Goal: Information Seeking & Learning: Learn about a topic

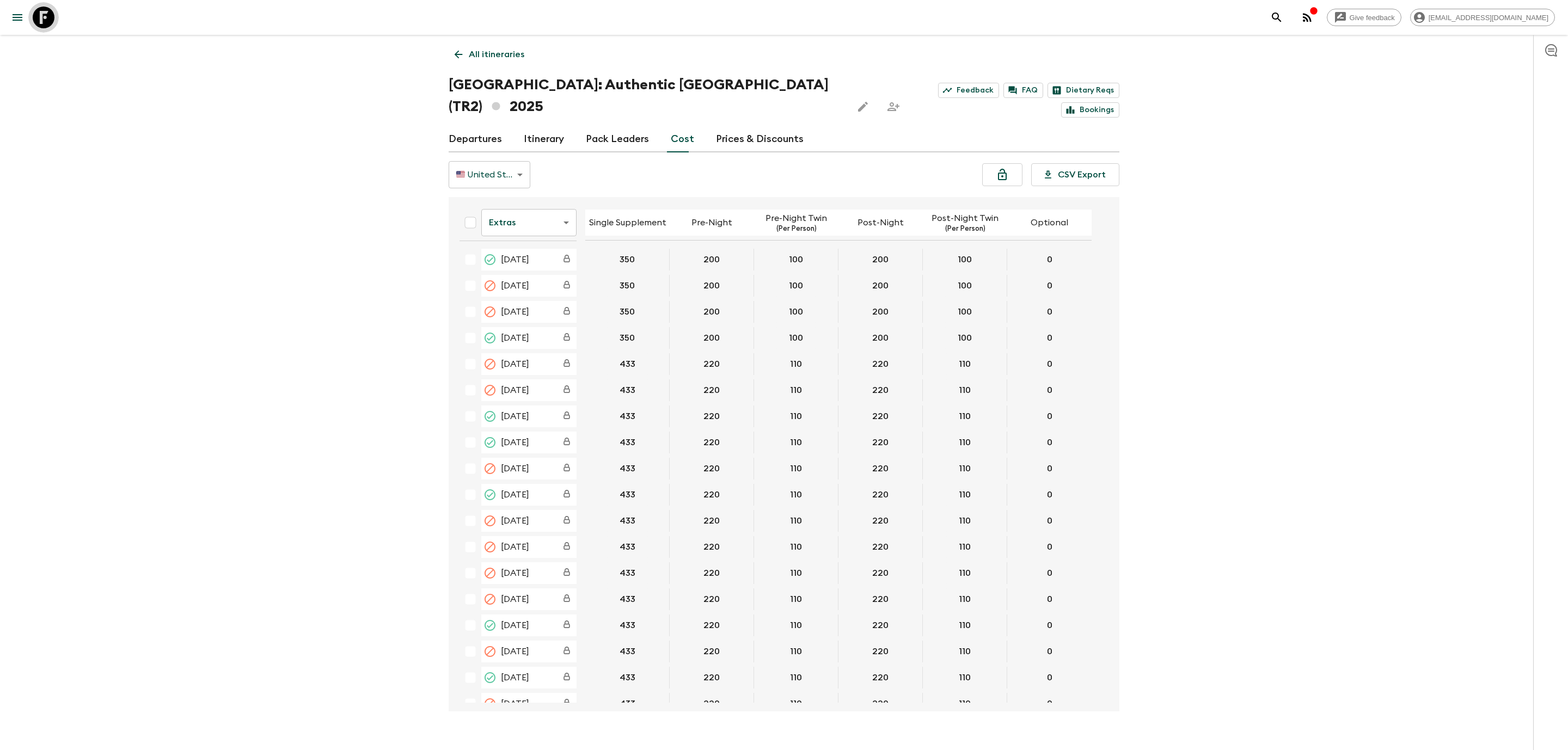
click at [45, 21] on icon at bounding box center [44, 17] width 22 height 22
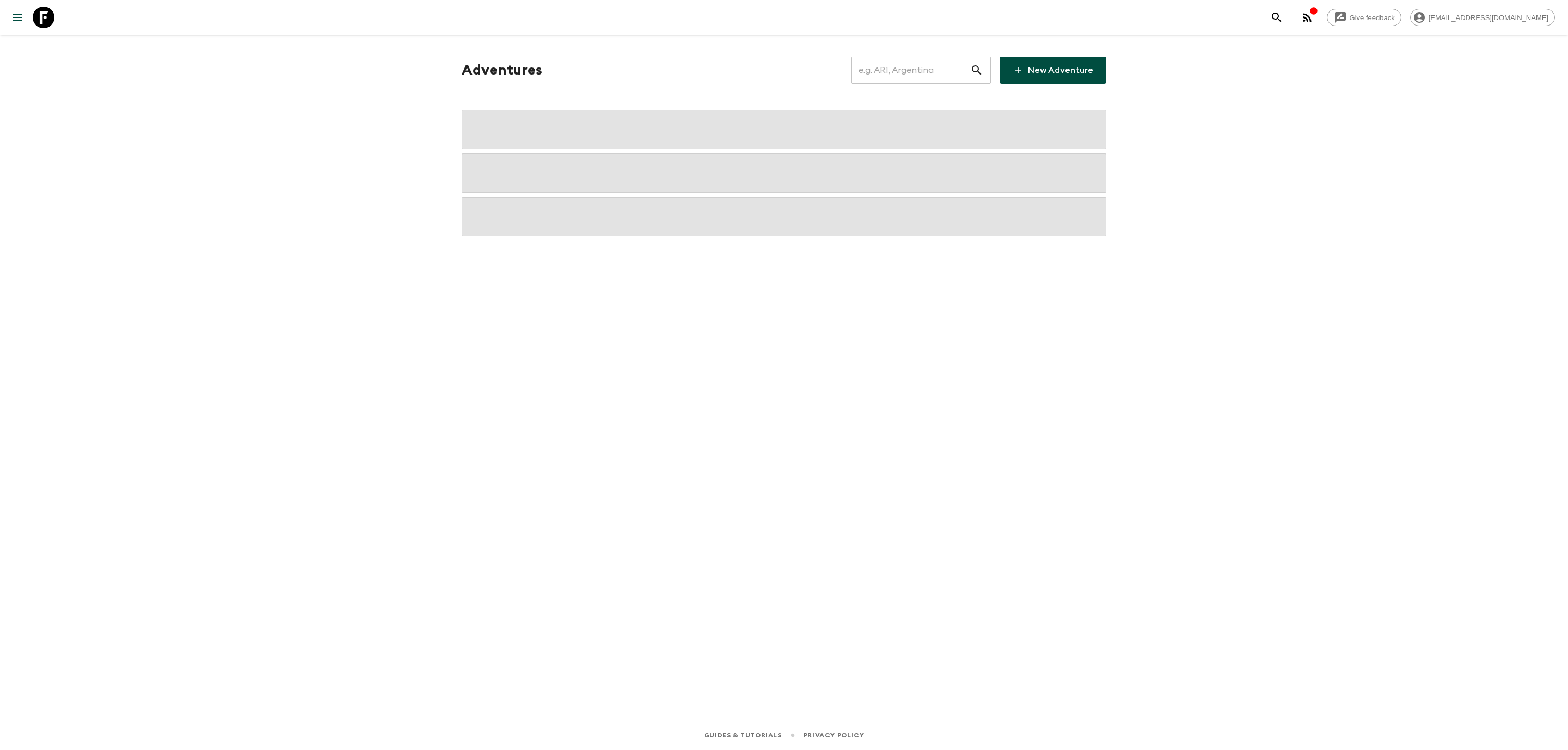
click at [918, 69] on input "text" at bounding box center [910, 70] width 119 height 31
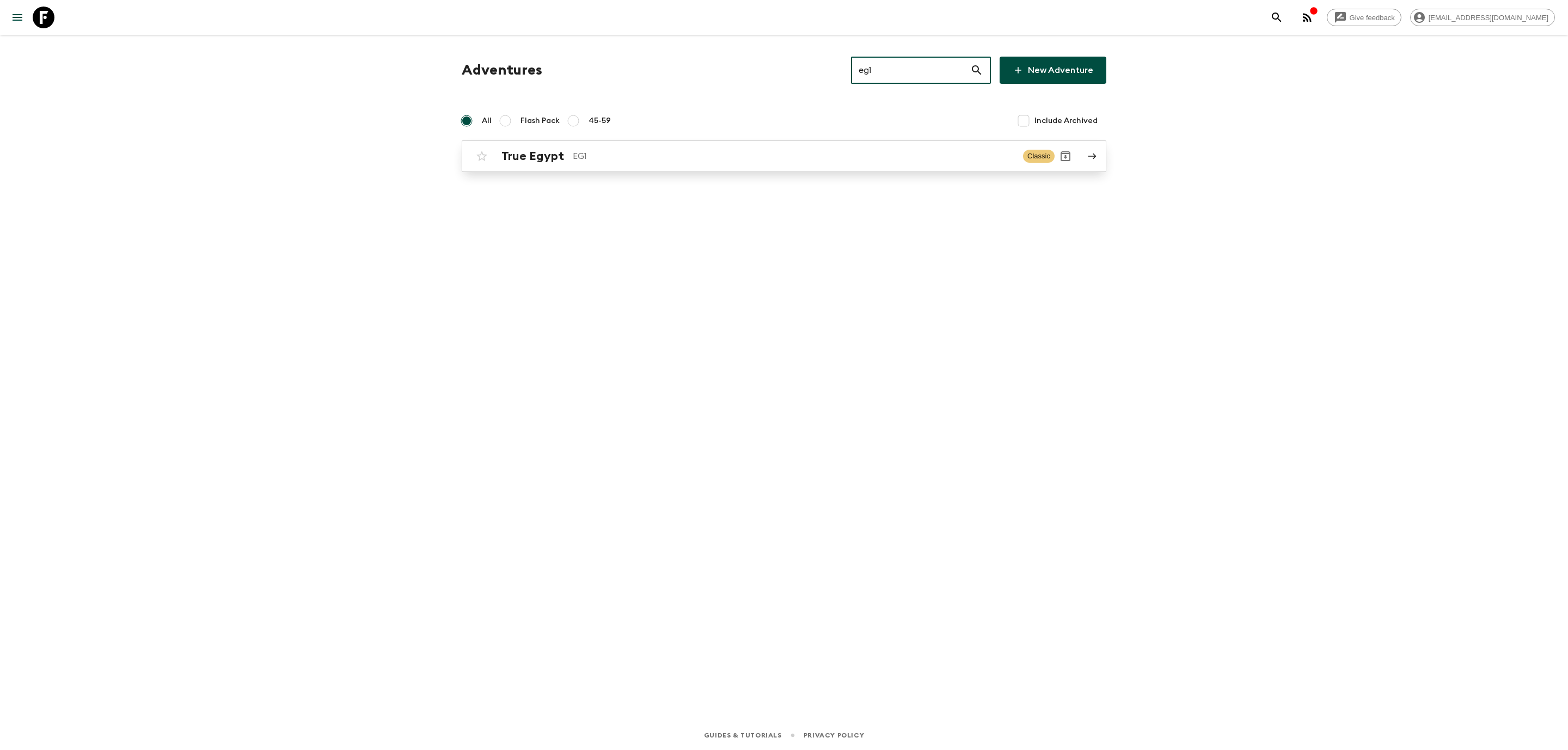
type input "eg1"
click at [678, 152] on p "EG1" at bounding box center [794, 156] width 442 height 13
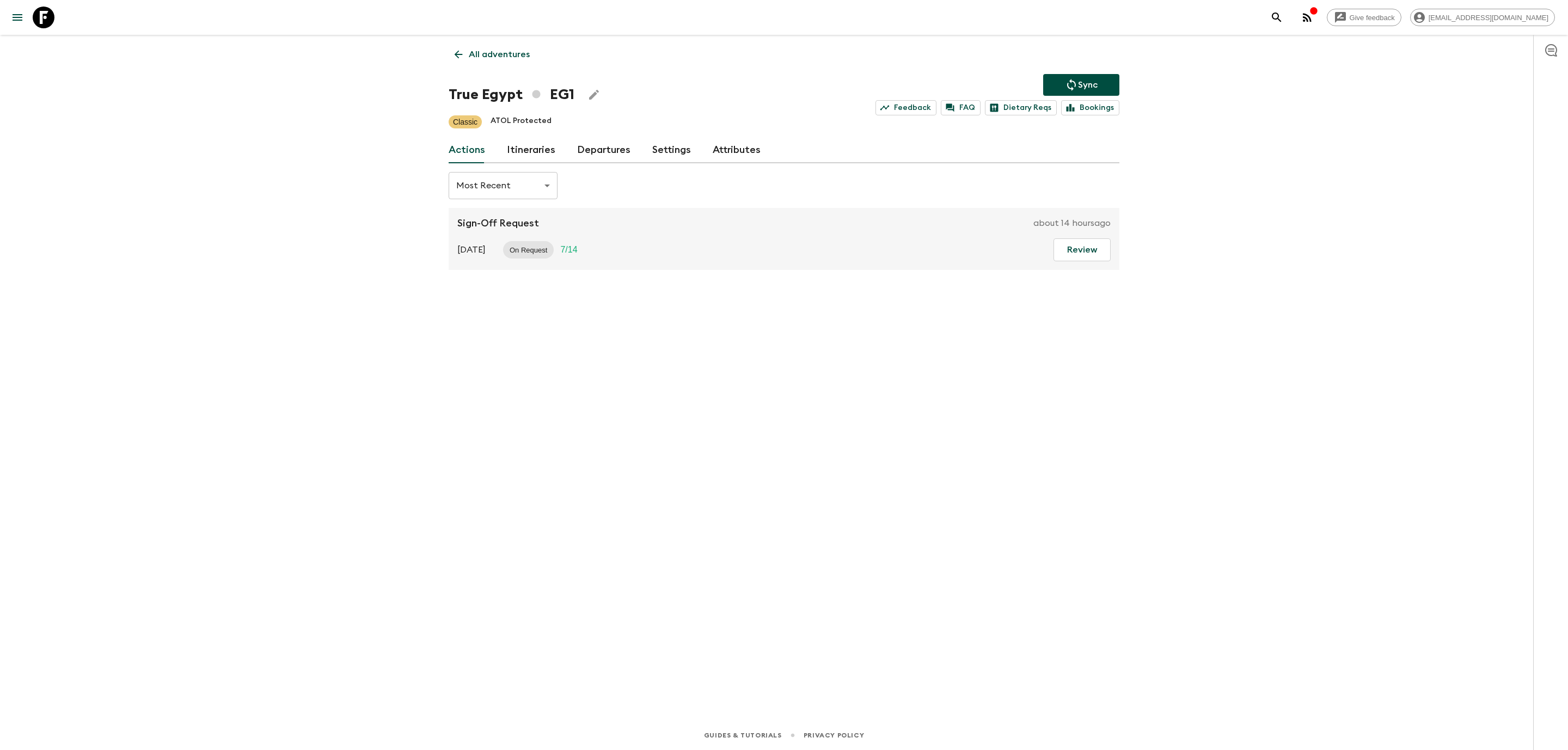
click at [518, 150] on link "Itineraries" at bounding box center [531, 150] width 48 height 26
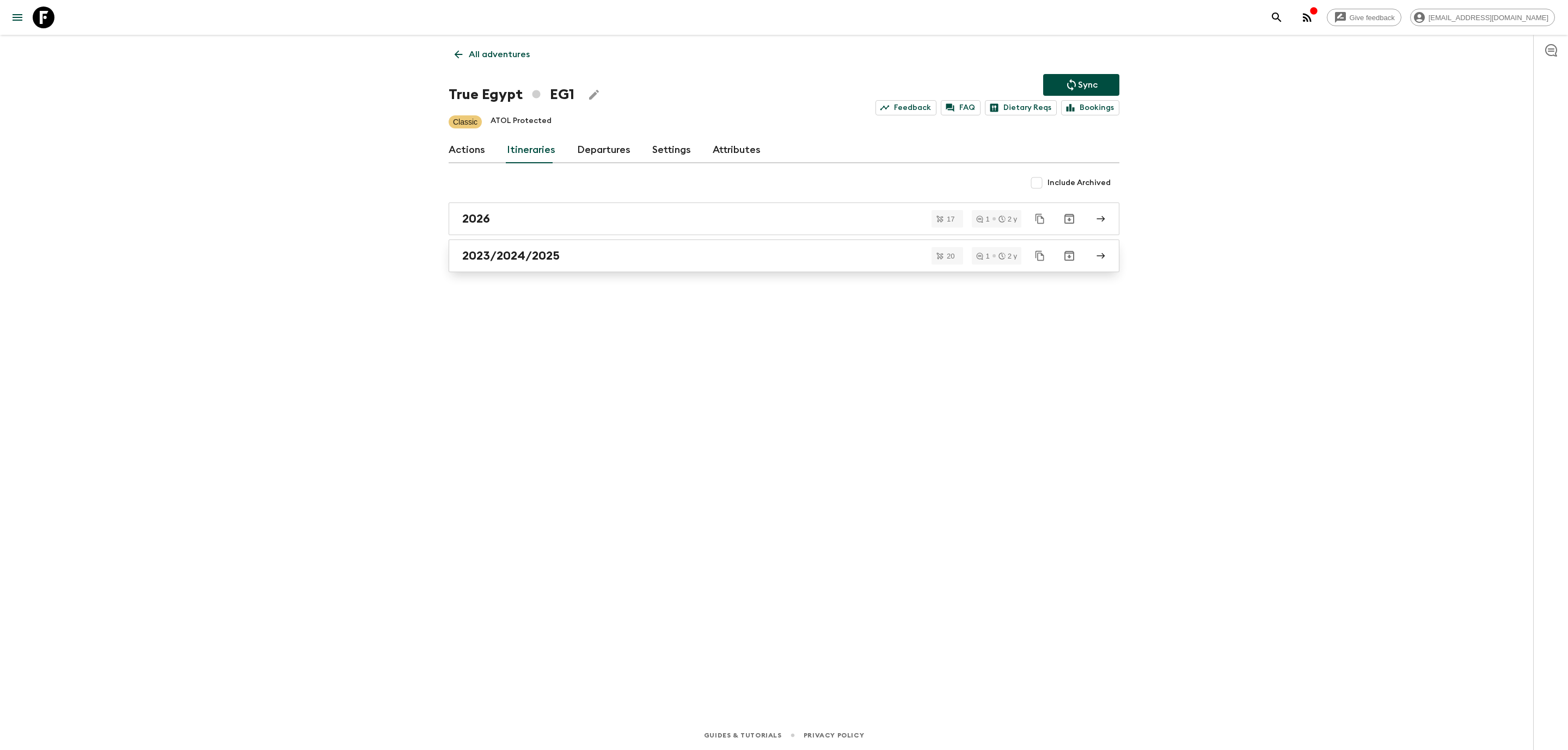
click at [541, 258] on h2 "2023/2024/2025" at bounding box center [510, 256] width 97 height 15
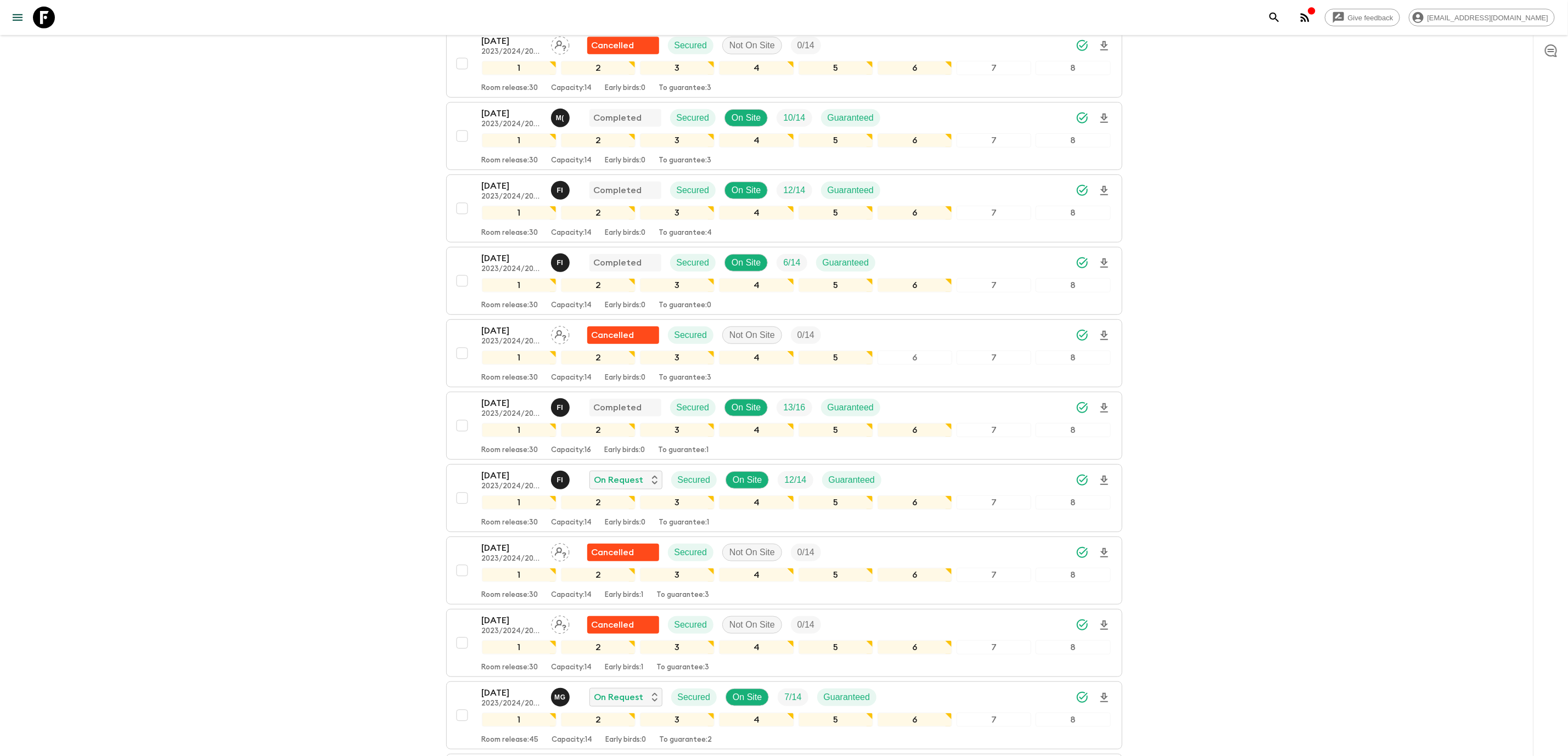
scroll to position [411, 0]
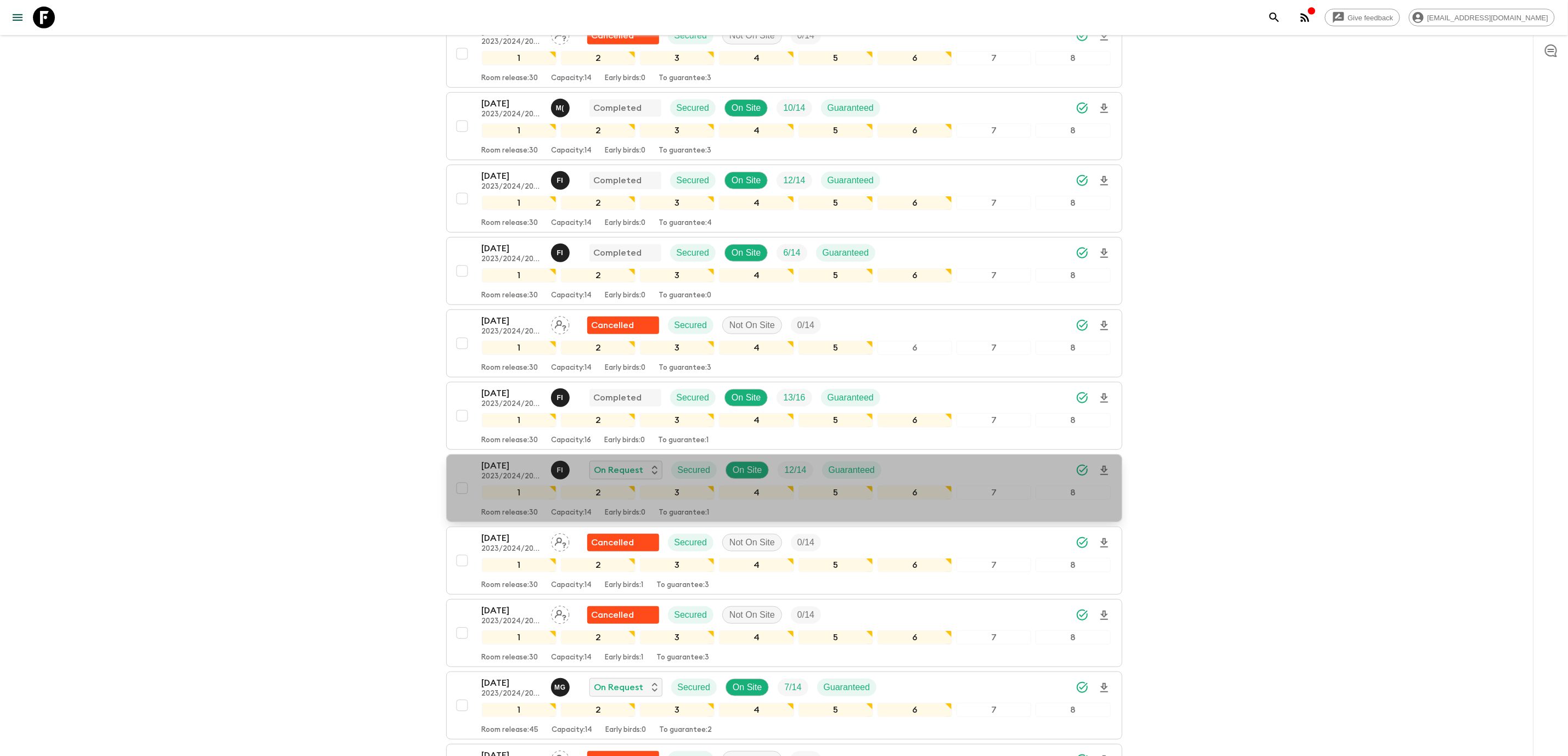
click at [504, 473] on p "[DATE]" at bounding box center [512, 466] width 60 height 13
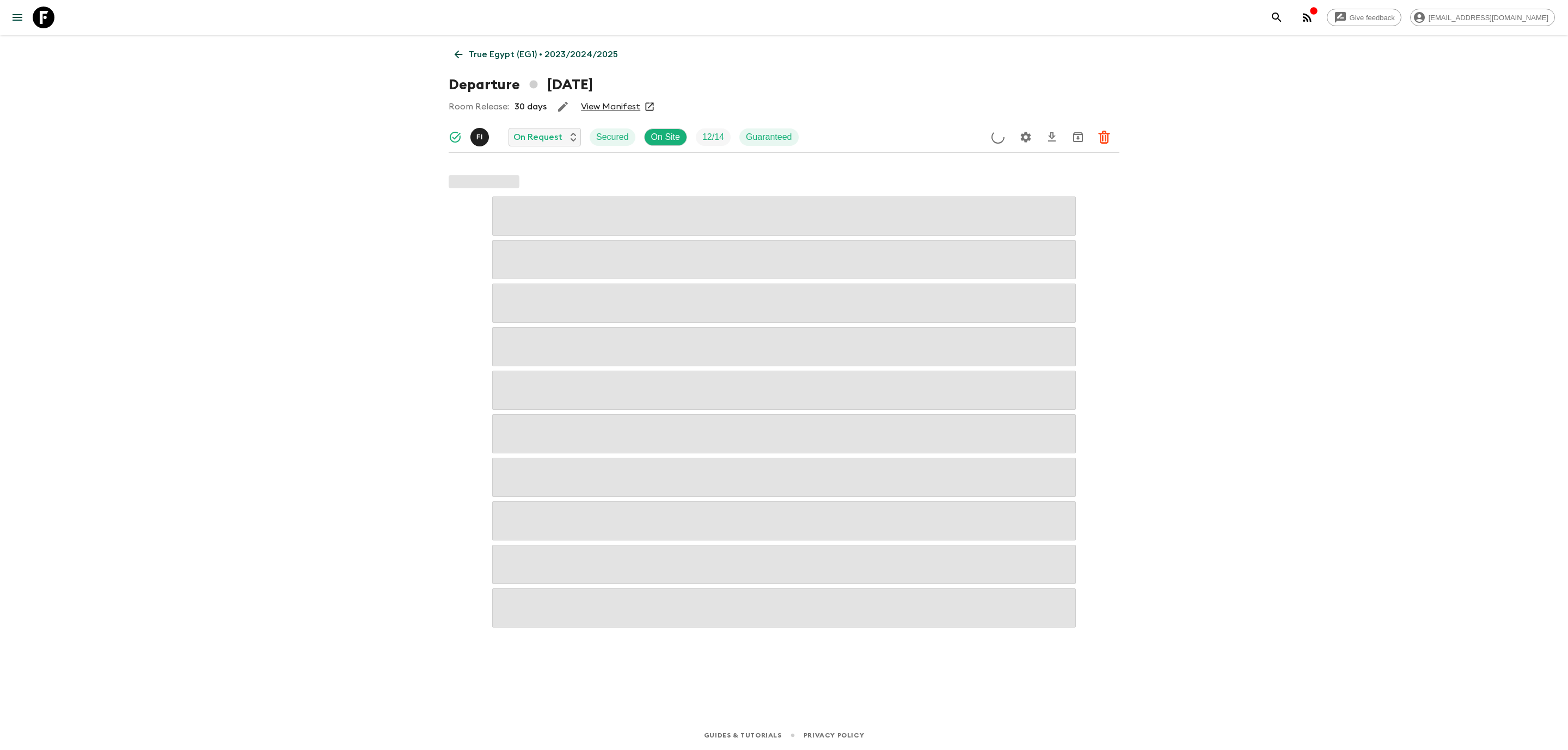
click at [600, 105] on link "View Manifest" at bounding box center [610, 106] width 59 height 11
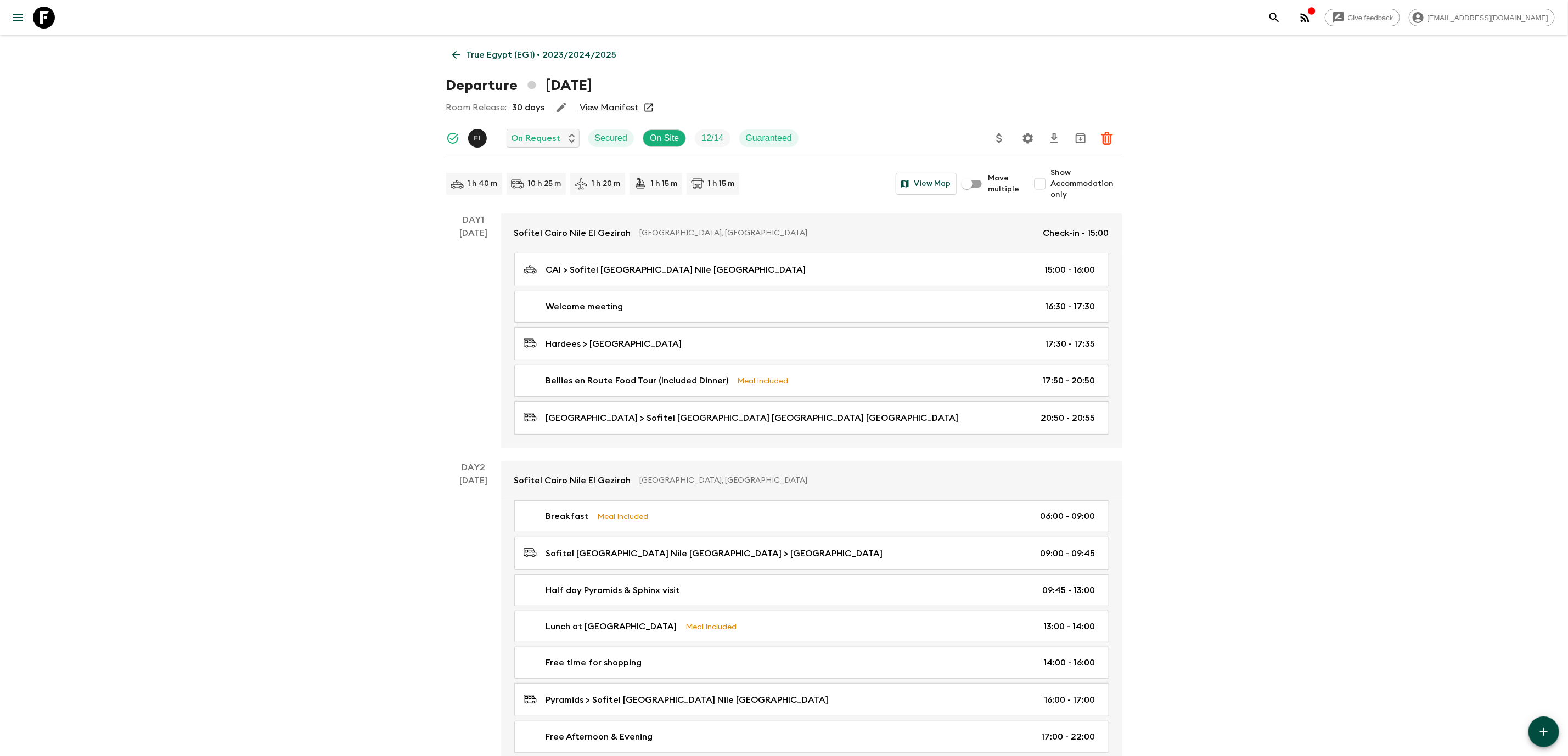
click at [452, 49] on icon at bounding box center [455, 54] width 12 height 12
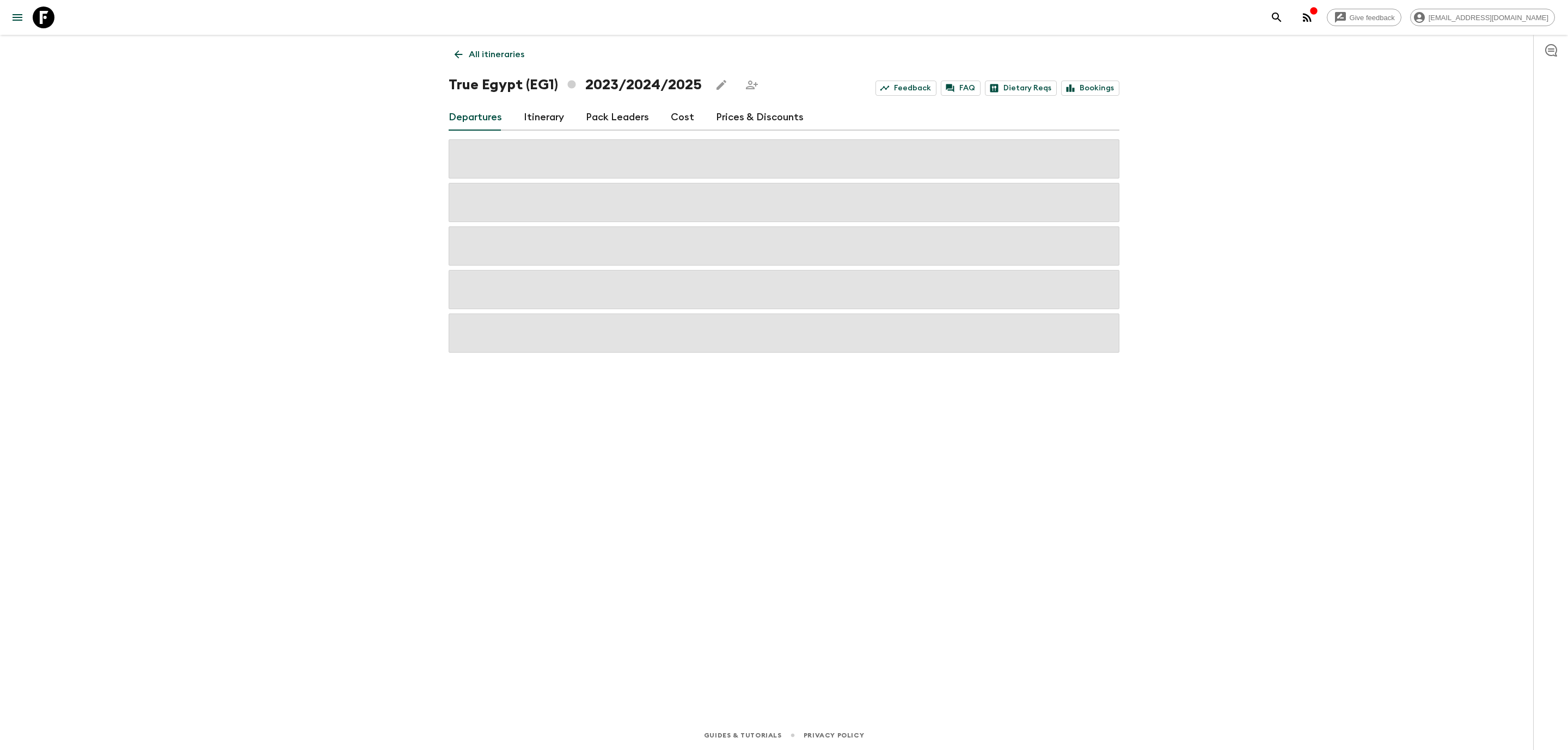
click at [687, 119] on link "Cost" at bounding box center [683, 117] width 24 height 26
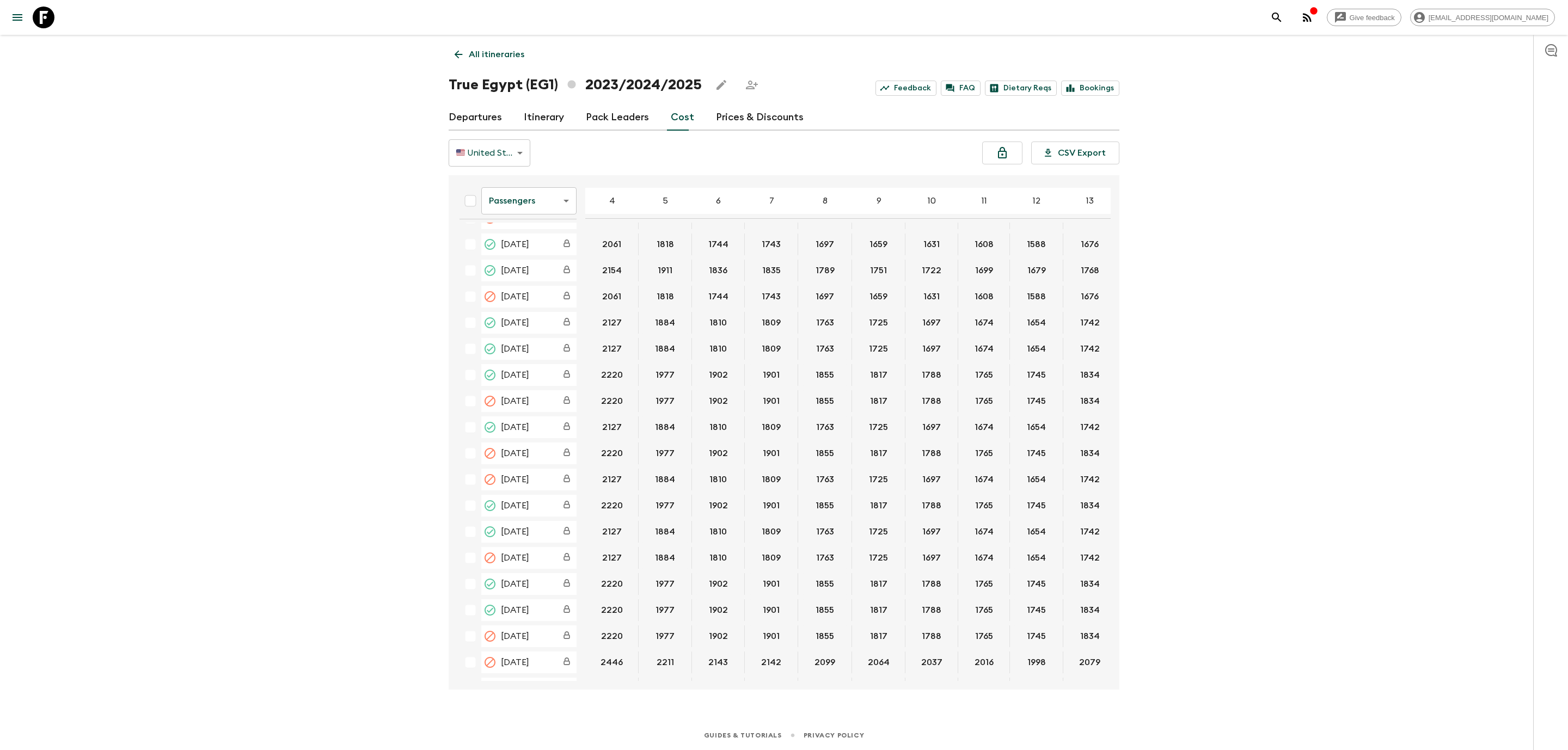
scroll to position [2444, 0]
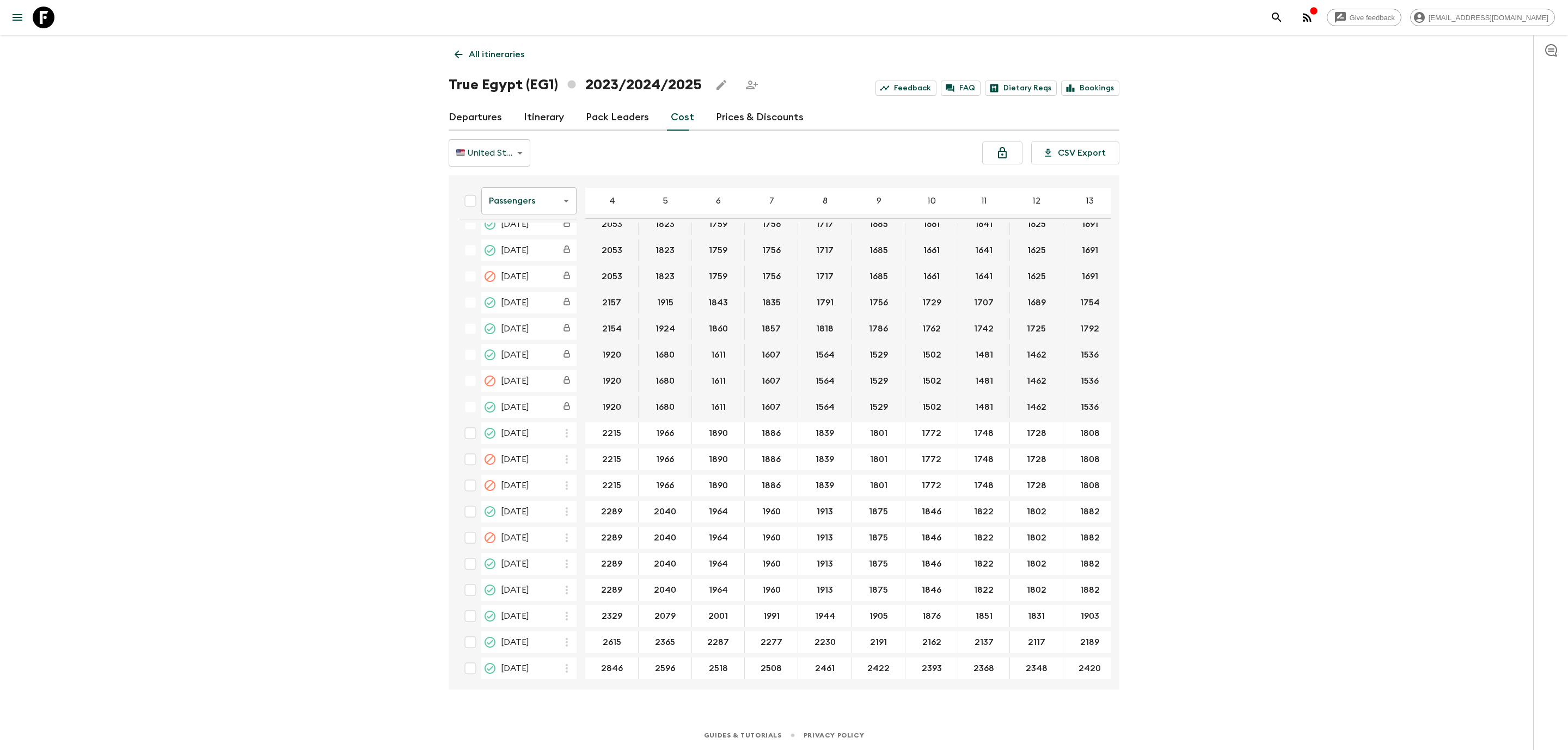
click at [533, 203] on body "Give feedback [EMAIL_ADDRESS][DOMAIN_NAME] All itineraries True [GEOGRAPHIC_DAT…" at bounding box center [784, 375] width 1568 height 750
click at [528, 238] on li "Extras" at bounding box center [528, 245] width 95 height 17
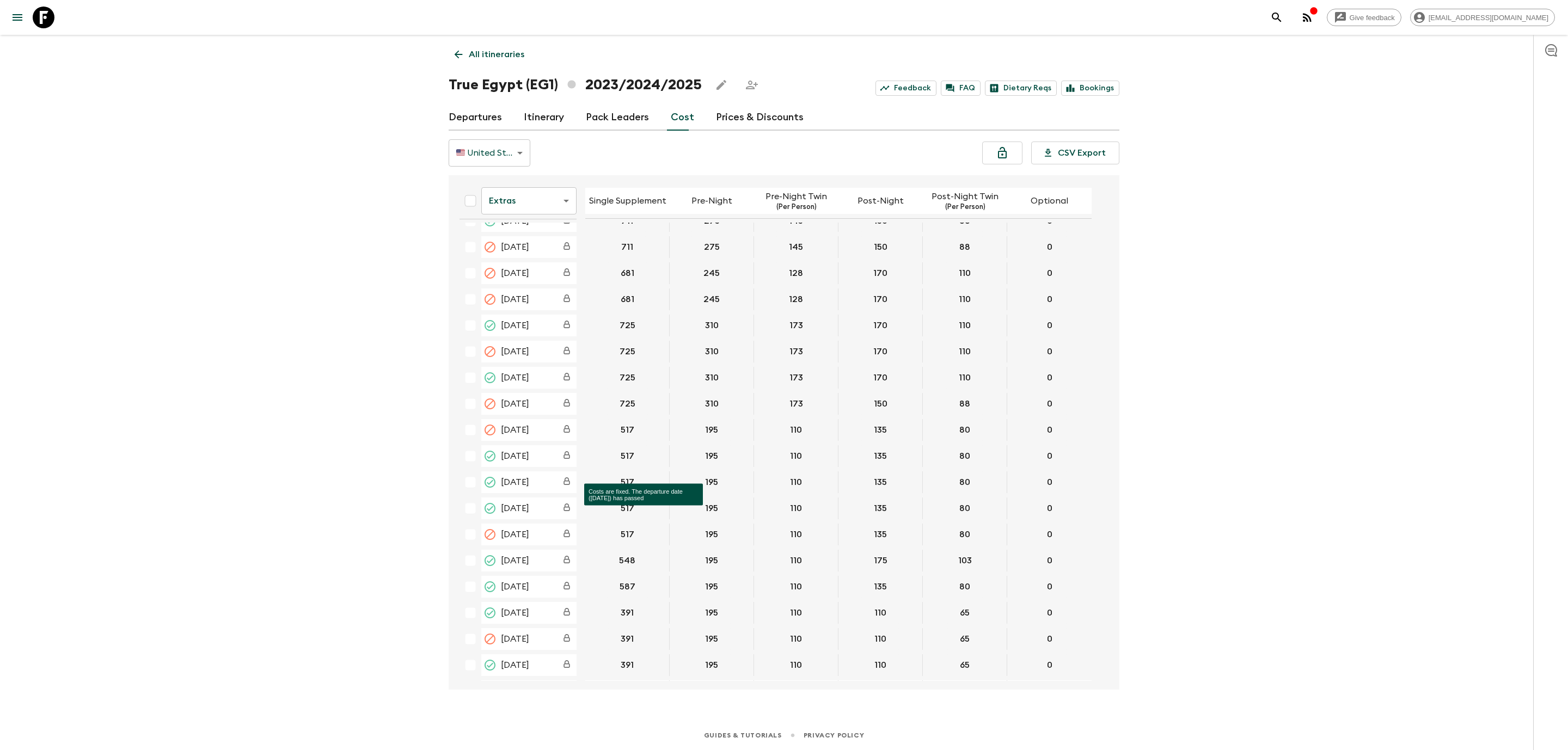
scroll to position [2286, 0]
